Goal: Information Seeking & Learning: Learn about a topic

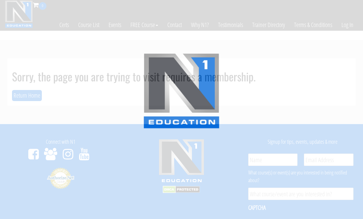
scroll to position [33, 0]
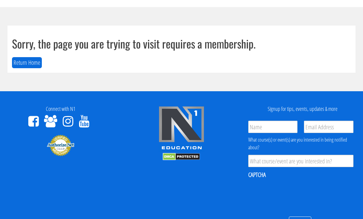
click at [20, 63] on button "Return Home" at bounding box center [27, 62] width 30 height 11
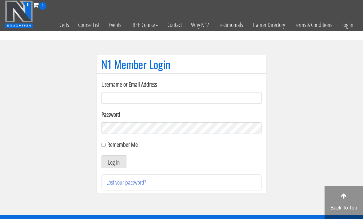
scroll to position [44, 0]
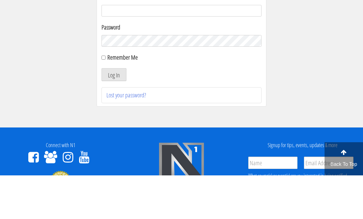
type input "[EMAIL_ADDRESS][DOMAIN_NAME]"
click at [114, 119] on button "Log In" at bounding box center [114, 118] width 25 height 13
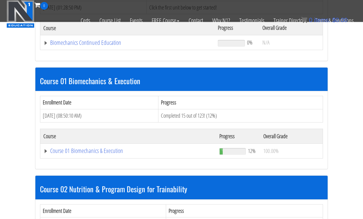
scroll to position [132, 0]
click at [62, 46] on link "Course 01 Biomechanics & Execution" at bounding box center [127, 43] width 168 height 6
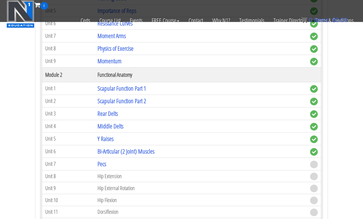
scroll to position [355, 0]
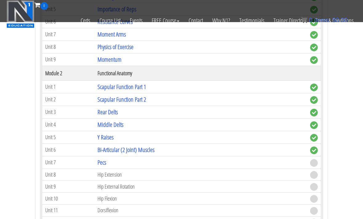
click at [105, 115] on link "Rear Delts" at bounding box center [108, 112] width 20 height 8
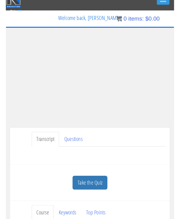
scroll to position [17, 0]
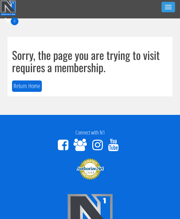
click at [23, 82] on button "Return Home" at bounding box center [27, 86] width 30 height 11
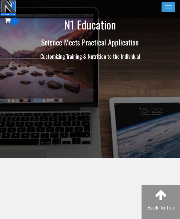
click at [172, 10] on button "Toggle navigation" at bounding box center [169, 7] width 14 height 10
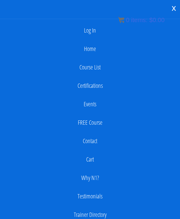
click at [98, 28] on link "Log In" at bounding box center [90, 30] width 174 height 12
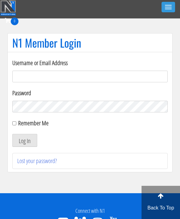
type input "emanueleinvernizzi00@gmail.com"
click at [25, 141] on button "Log In" at bounding box center [24, 140] width 25 height 13
click at [22, 138] on button "Log In" at bounding box center [24, 140] width 25 height 13
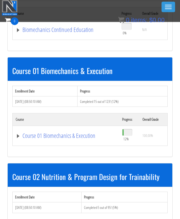
scroll to position [129, 0]
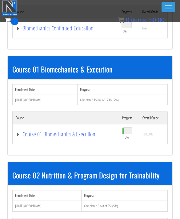
click at [34, 31] on link "Course 01 Biomechanics & Execution" at bounding box center [66, 28] width 100 height 6
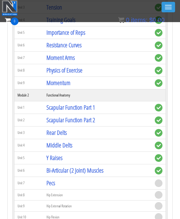
scroll to position [317, 0]
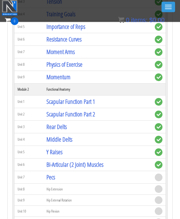
click at [51, 141] on link "Middle Delts" at bounding box center [59, 140] width 26 height 8
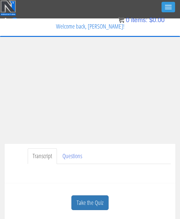
click at [88, 206] on link "Take the Quiz" at bounding box center [89, 203] width 37 height 15
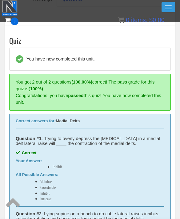
scroll to position [139, 0]
click at [168, 10] on button "Toggle navigation" at bounding box center [169, 7] width 14 height 10
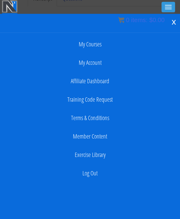
click at [176, 26] on div "x" at bounding box center [174, 21] width 12 height 13
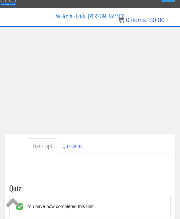
scroll to position [0, 0]
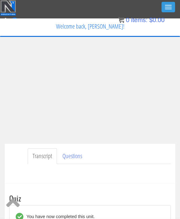
click at [172, 14] on div "Toggle navigation" at bounding box center [89, 7] width 179 height 15
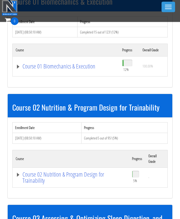
scroll to position [198, 0]
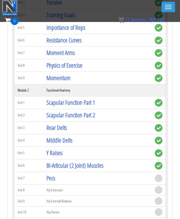
scroll to position [317, 0]
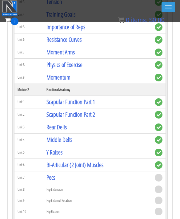
click at [53, 126] on link "Rear Delts" at bounding box center [56, 127] width 20 height 8
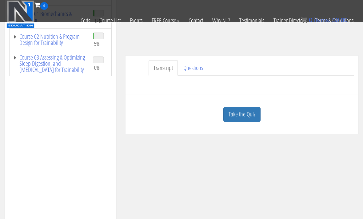
scroll to position [118, 0]
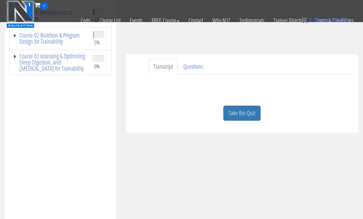
click at [171, 70] on link "Transcript" at bounding box center [163, 67] width 29 height 16
click at [180, 67] on link "Questions" at bounding box center [193, 67] width 30 height 16
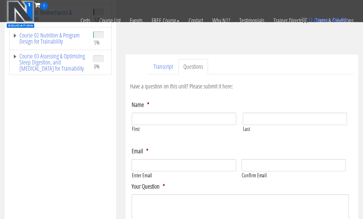
click at [157, 63] on link "Transcript" at bounding box center [163, 67] width 29 height 16
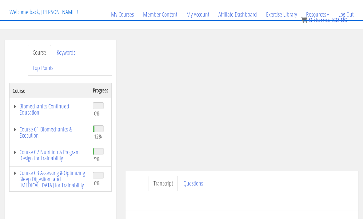
scroll to position [30, 0]
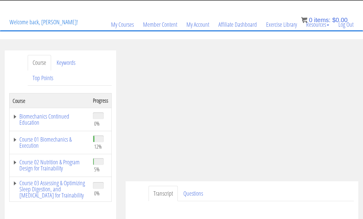
click at [63, 64] on link "Keywords" at bounding box center [66, 63] width 29 height 16
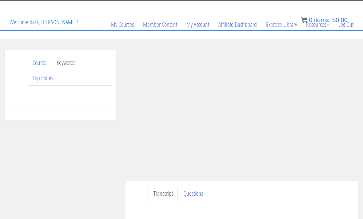
click at [39, 78] on link "Top Points" at bounding box center [43, 78] width 30 height 16
click at [37, 64] on link "Course" at bounding box center [39, 63] width 23 height 16
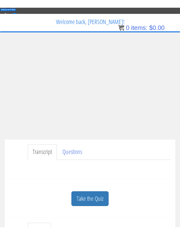
scroll to position [7, 0]
